Goal: Task Accomplishment & Management: Manage account settings

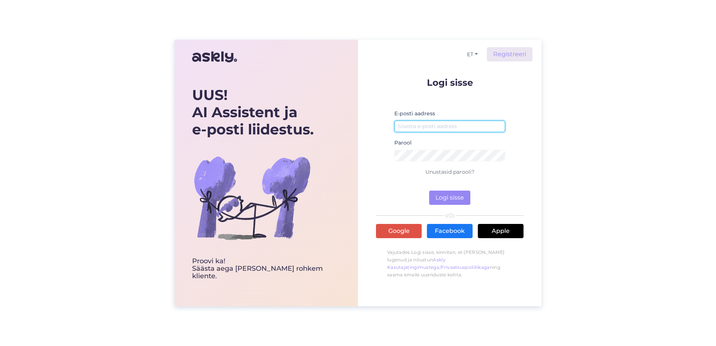
click at [416, 132] on input "email" at bounding box center [449, 127] width 111 height 12
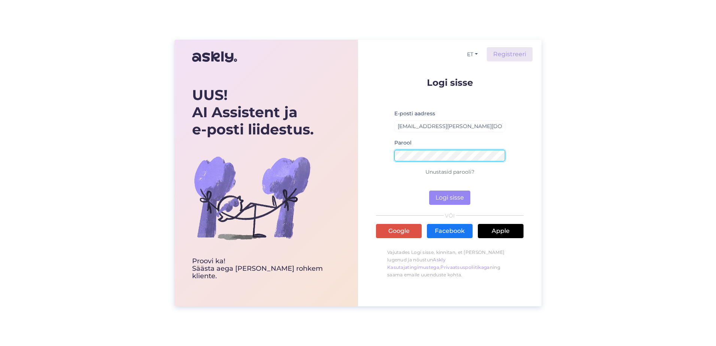
click at [429, 191] on button "Logi sisse" at bounding box center [449, 198] width 41 height 14
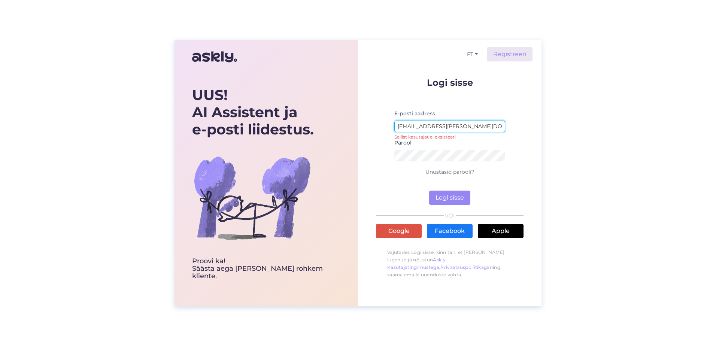
click at [440, 128] on input "[EMAIL_ADDRESS][PERSON_NAME][DOMAIN_NAME]" at bounding box center [449, 127] width 111 height 12
type input "[EMAIL_ADDRESS][PERSON_NAME][DOMAIN_NAME]"
click at [461, 203] on button "Logi sisse" at bounding box center [449, 198] width 41 height 14
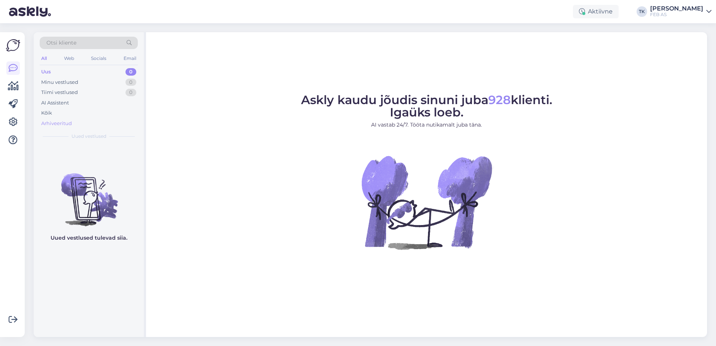
click at [61, 126] on div "Arhiveeritud" at bounding box center [56, 123] width 31 height 7
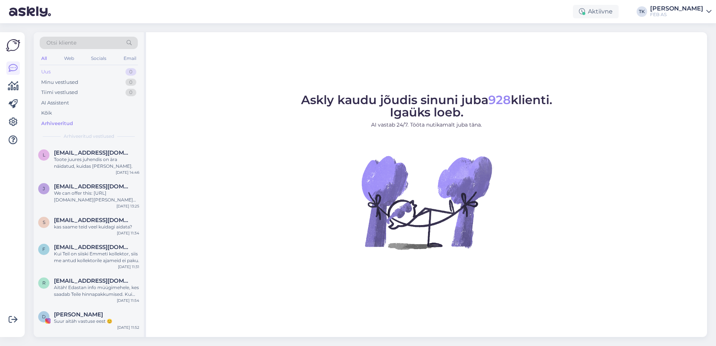
click at [75, 72] on div "Uus 0" at bounding box center [89, 72] width 98 height 10
